Goal: Task Accomplishment & Management: Manage account settings

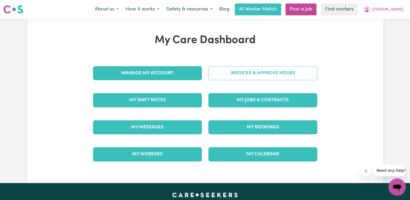
click at [262, 77] on link "Invoices & Approve Hours" at bounding box center [263, 73] width 109 height 14
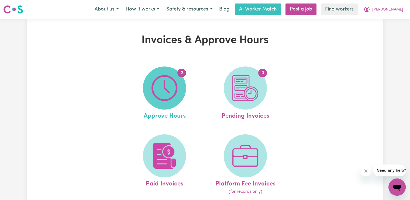
click at [179, 84] on span "2" at bounding box center [164, 88] width 43 height 43
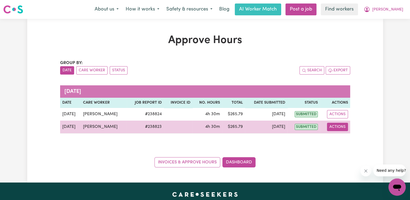
click at [340, 127] on button "Actions" at bounding box center [337, 127] width 21 height 8
click at [342, 142] on link "View Job Report" at bounding box center [352, 139] width 46 height 11
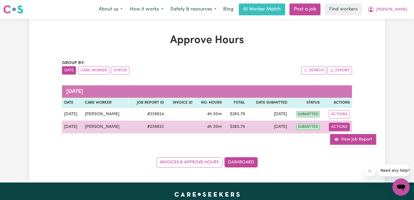
select select "pm"
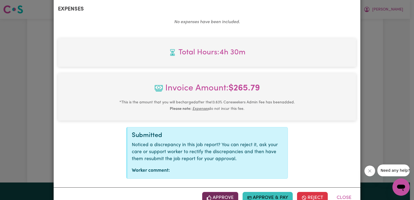
scroll to position [215, 0]
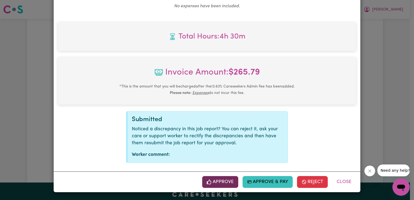
click at [213, 182] on button "Approve" at bounding box center [220, 182] width 36 height 12
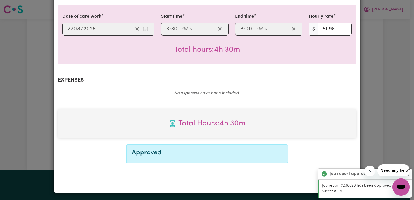
scroll to position [0, 0]
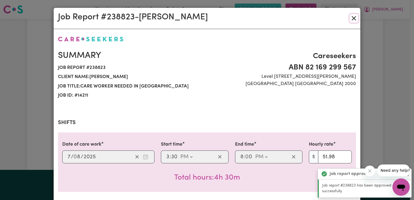
click at [353, 21] on button "Close" at bounding box center [354, 18] width 9 height 9
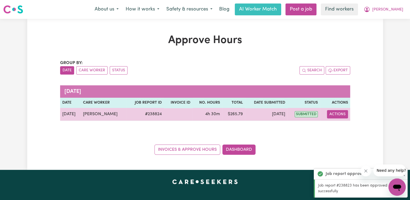
click at [336, 114] on button "Actions" at bounding box center [337, 114] width 21 height 8
click at [343, 127] on link "View Job Report" at bounding box center [352, 126] width 46 height 11
select select "pm"
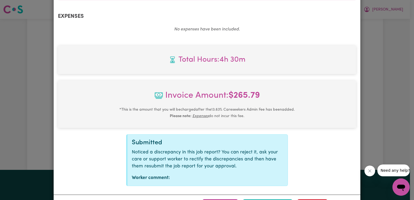
scroll to position [215, 0]
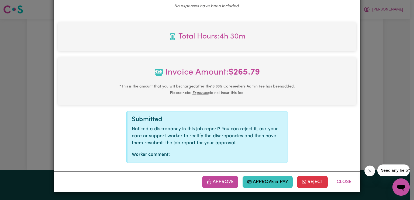
click at [223, 184] on button "Approve" at bounding box center [220, 182] width 36 height 12
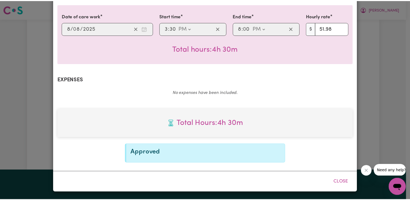
scroll to position [128, 0]
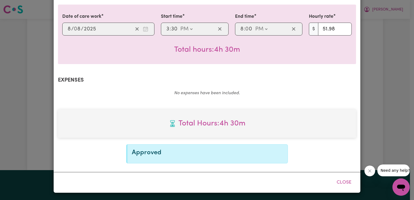
drag, startPoint x: 342, startPoint y: 185, endPoint x: 326, endPoint y: 179, distance: 17.4
click at [342, 185] on button "Close" at bounding box center [344, 183] width 24 height 12
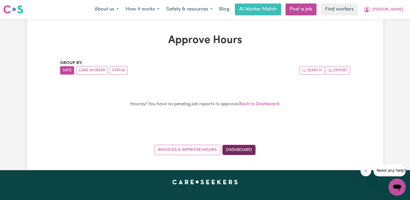
click at [244, 147] on link "Dashboard" at bounding box center [239, 150] width 33 height 10
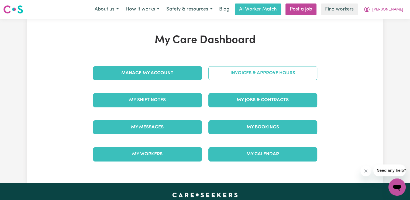
click at [237, 76] on link "Invoices & Approve Hours" at bounding box center [263, 73] width 109 height 14
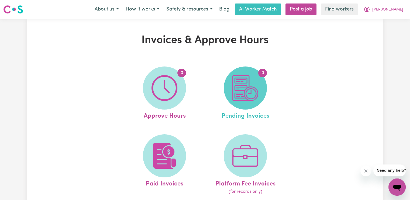
click at [238, 87] on img at bounding box center [246, 88] width 26 height 26
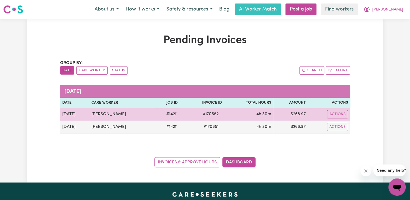
click at [205, 113] on span "# 170652" at bounding box center [211, 114] width 22 height 6
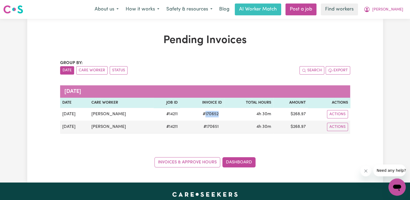
copy span "170652"
click at [397, 12] on span "[PERSON_NAME]" at bounding box center [388, 10] width 31 height 6
click at [379, 32] on link "Logout" at bounding box center [385, 31] width 43 height 10
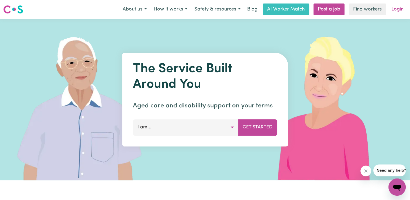
click at [394, 12] on link "Login" at bounding box center [397, 10] width 19 height 12
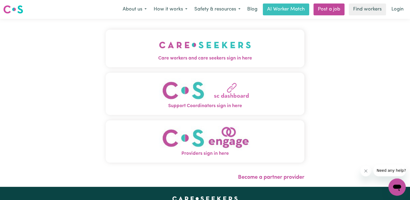
click at [144, 56] on span "Care workers and care seekers sign in here" at bounding box center [205, 58] width 199 height 7
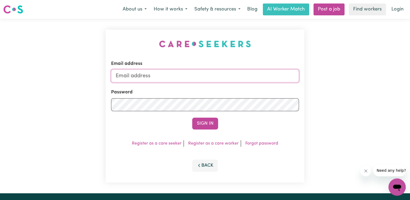
click at [182, 74] on input "Email address" at bounding box center [205, 76] width 188 height 13
type input "[EMAIL_ADDRESS][DOMAIN_NAME]"
click at [192, 118] on button "Sign In" at bounding box center [205, 124] width 26 height 12
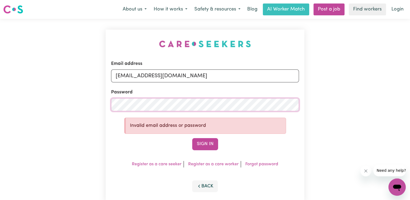
click at [62, 103] on div "Email address [EMAIL_ADDRESS][DOMAIN_NAME] Password Invalid email address or pa…" at bounding box center [205, 116] width 410 height 195
click at [192, 138] on button "Sign In" at bounding box center [205, 144] width 26 height 12
